Goal: Find specific page/section

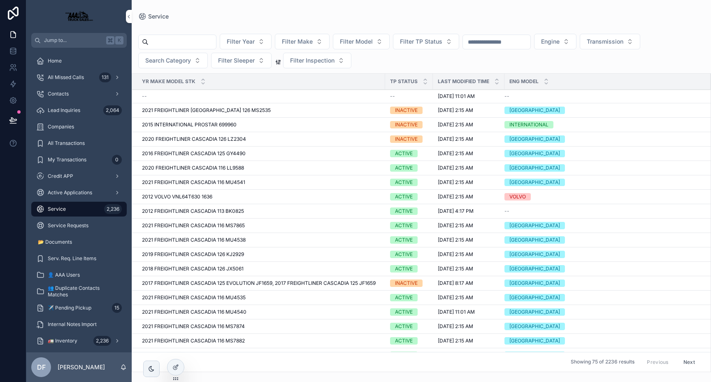
click at [208, 108] on span "2021 FREIGHTLINER [GEOGRAPHIC_DATA] 126 MS2535" at bounding box center [206, 110] width 129 height 7
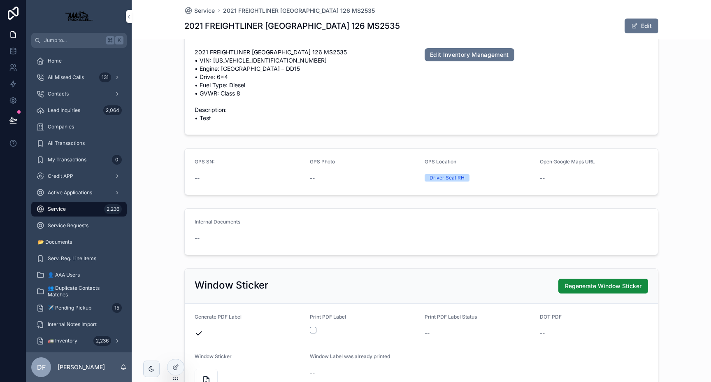
scroll to position [363, 0]
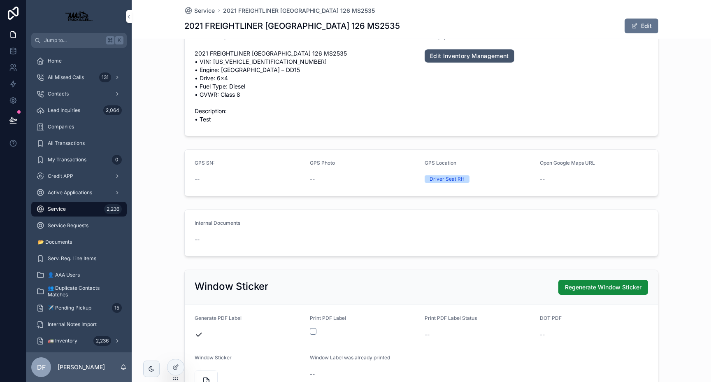
click at [451, 58] on link "Edit Inventory Management" at bounding box center [469, 55] width 90 height 13
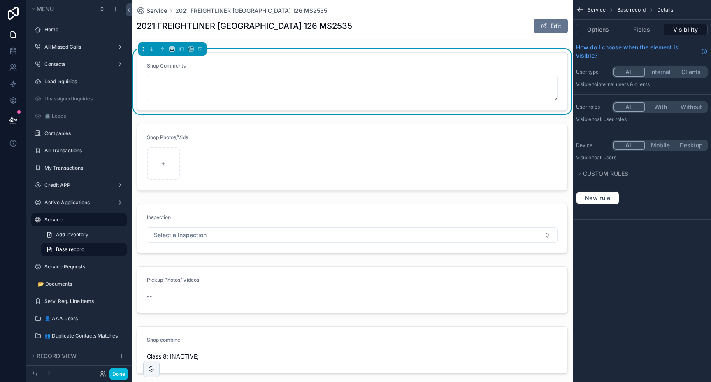
scroll to position [55, 0]
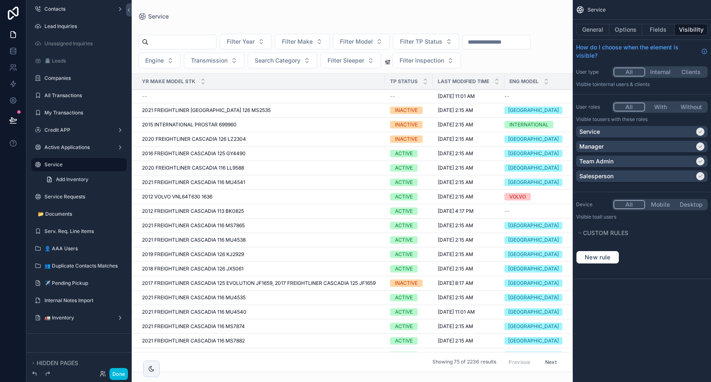
click at [186, 154] on span "2016 FREIGHTLINER CASCADIA 125 GY4490" at bounding box center [194, 153] width 104 height 7
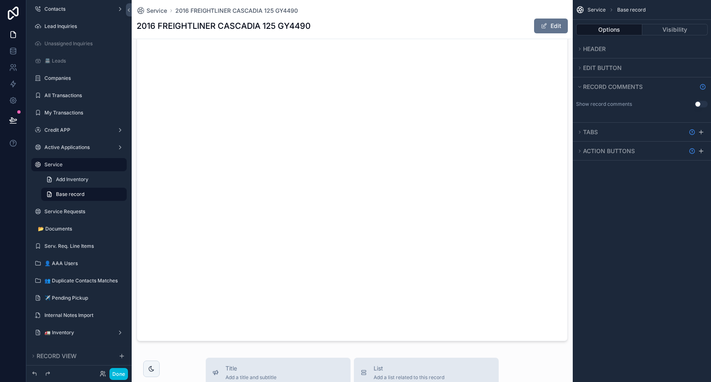
scroll to position [1339, 0]
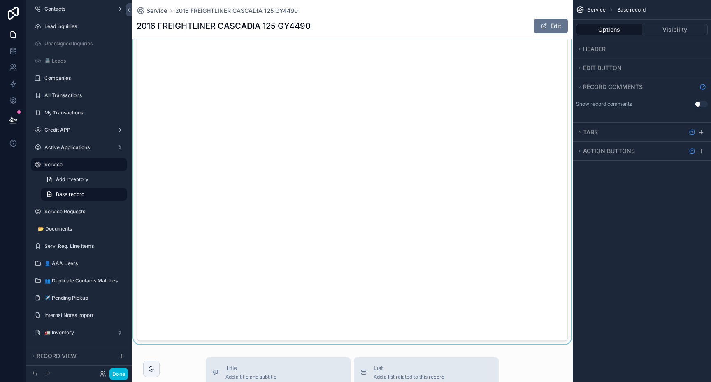
click at [474, 253] on div "scrollable content" at bounding box center [352, 149] width 441 height 389
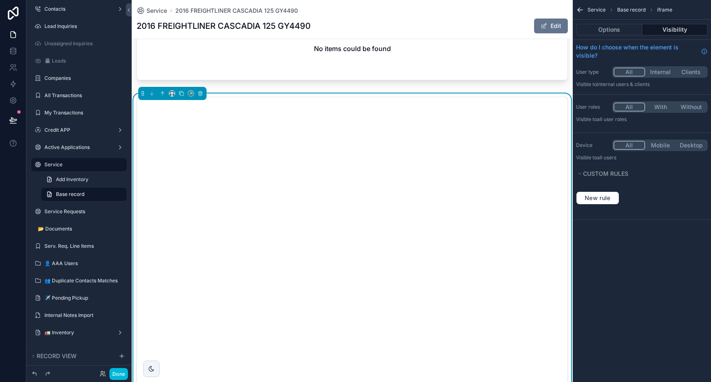
scroll to position [1203, 0]
